Goal: Go to known website: Access a specific website the user already knows

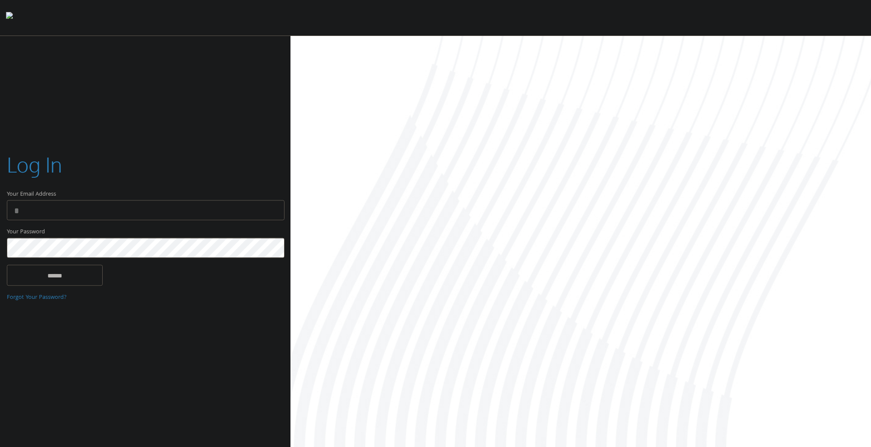
type input "**********"
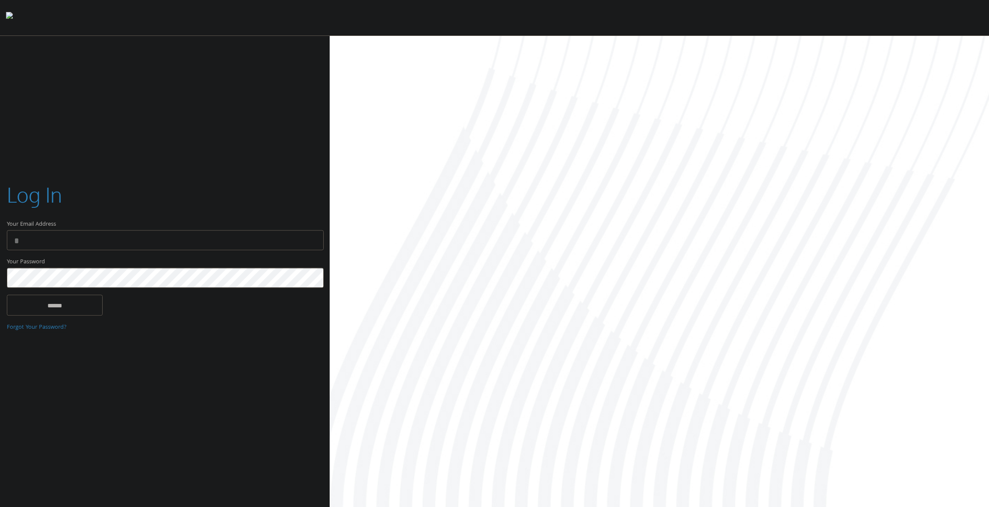
type input "**********"
